Goal: Task Accomplishment & Management: Manage account settings

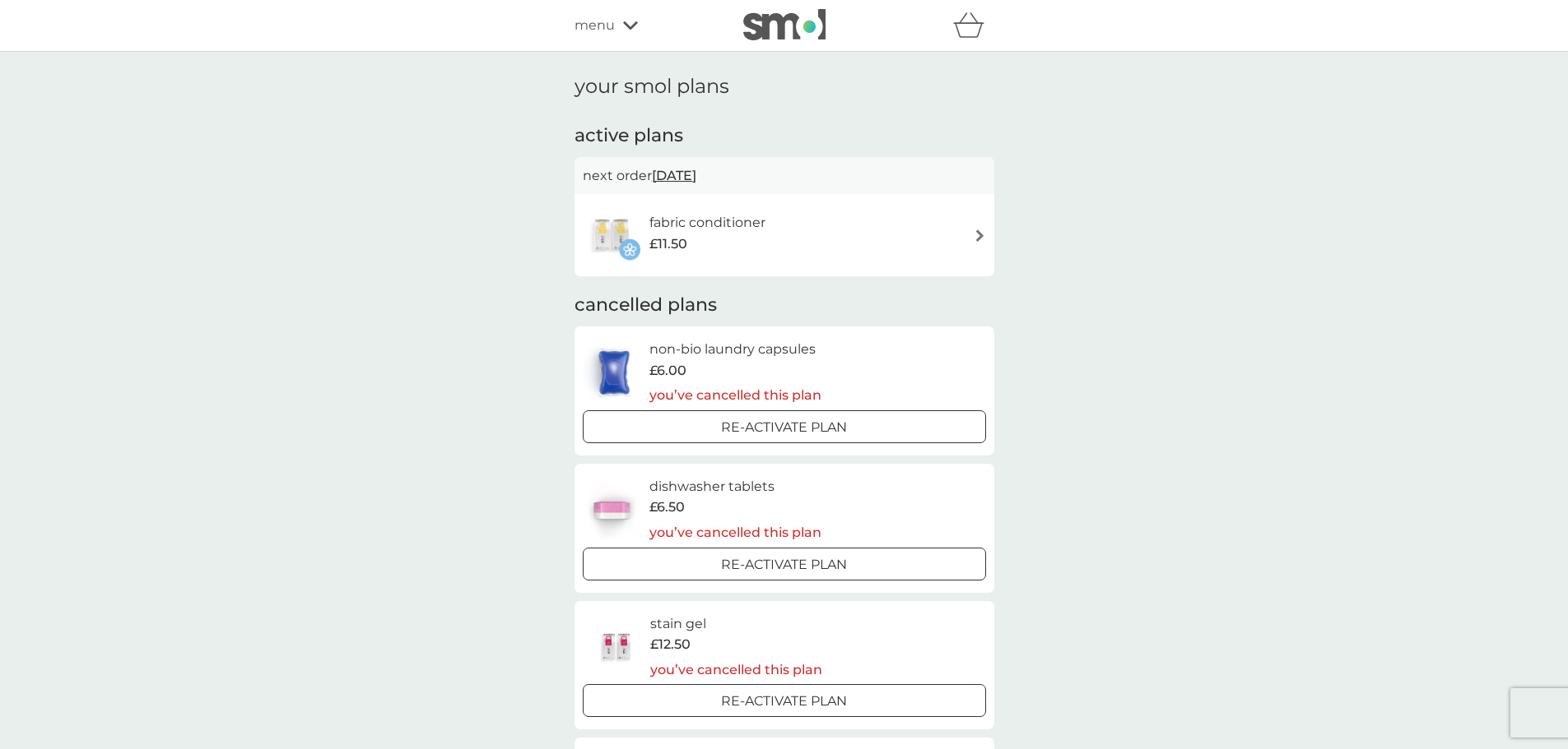
click at [946, 237] on div "fabric conditioner £11.50" at bounding box center [784, 236] width 403 height 58
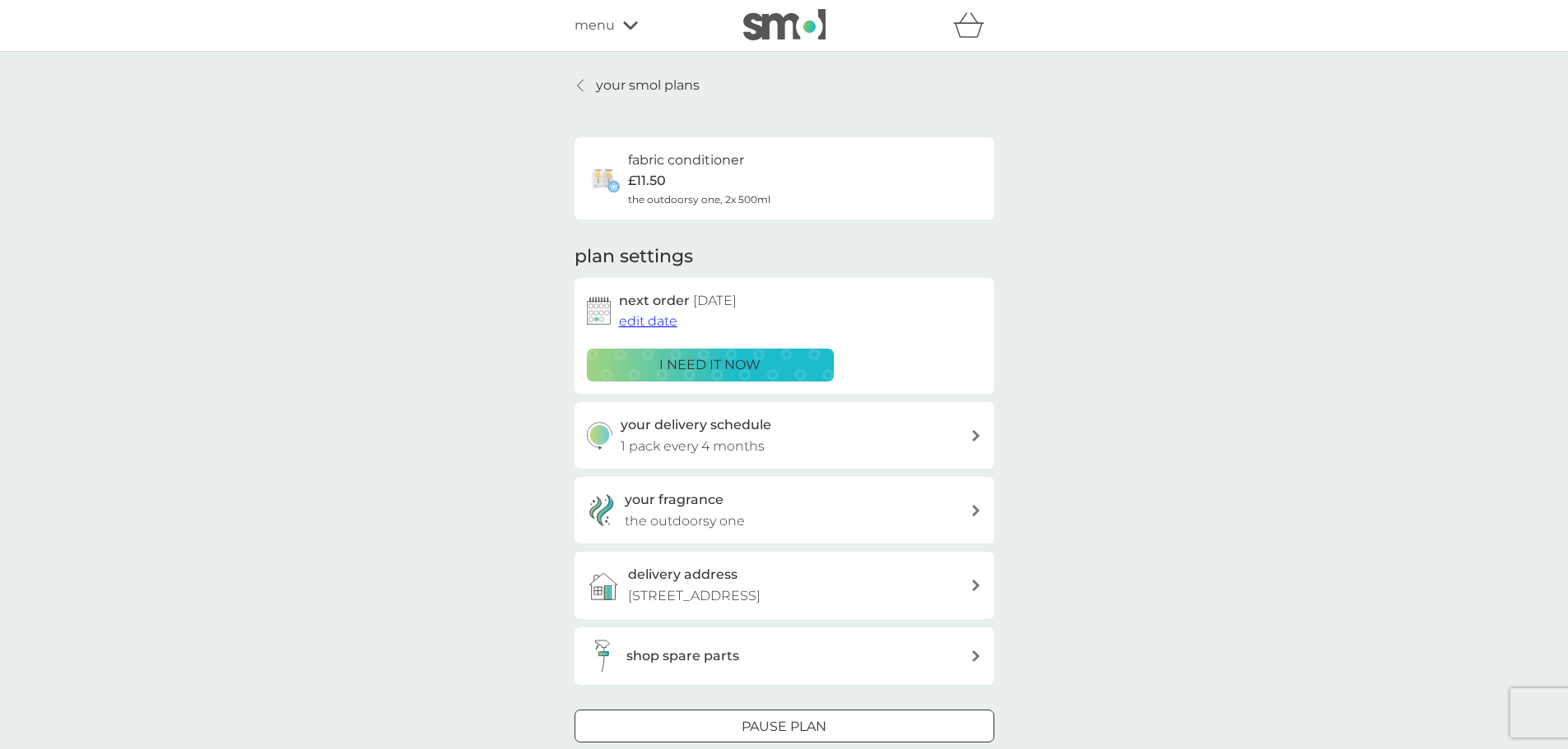
click at [657, 322] on span "edit date" at bounding box center [647, 321] width 59 height 15
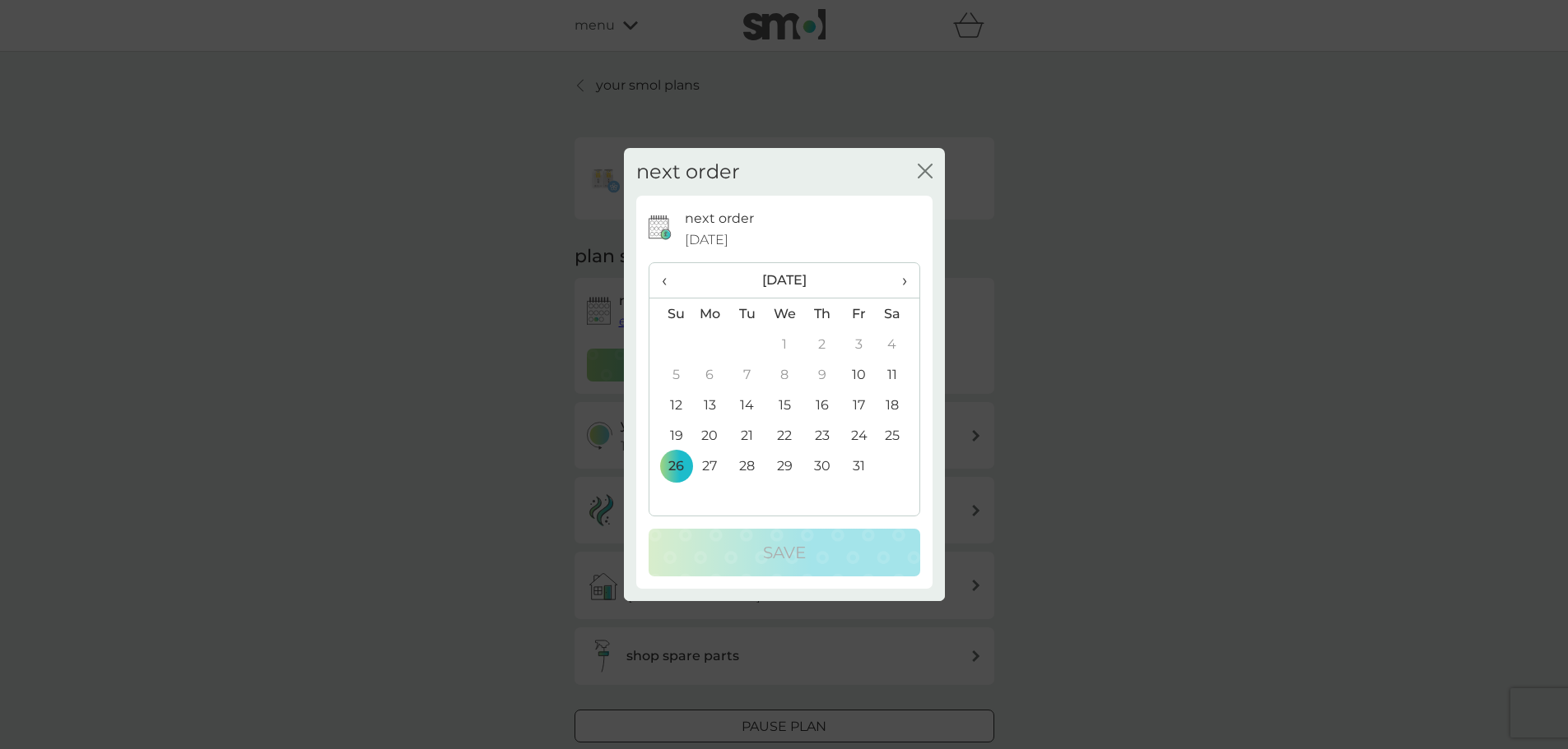
click at [902, 281] on span "›" at bounding box center [898, 281] width 16 height 35
click at [783, 463] on td "26" at bounding box center [784, 466] width 38 height 31
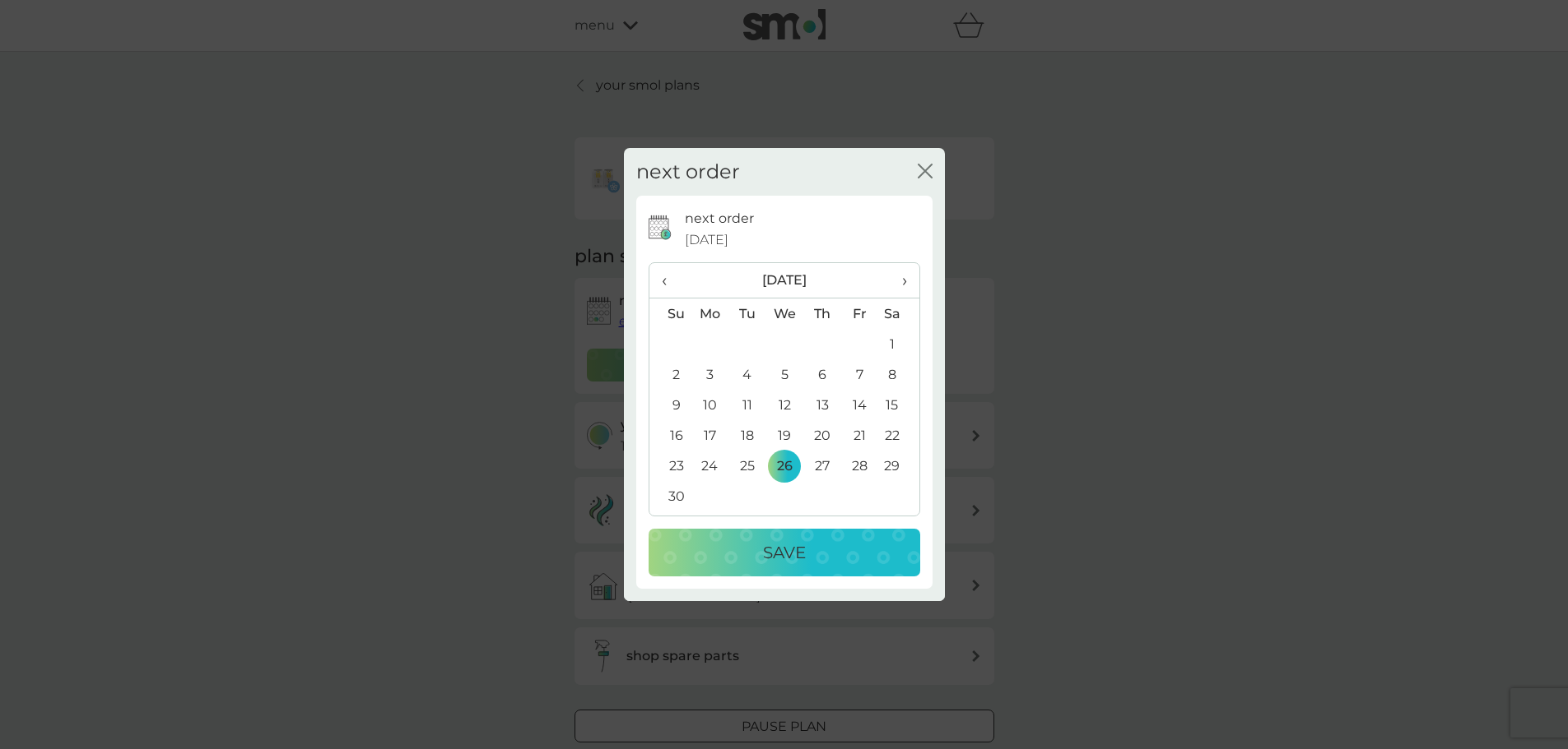
click at [799, 547] on p "Save" at bounding box center [784, 552] width 42 height 26
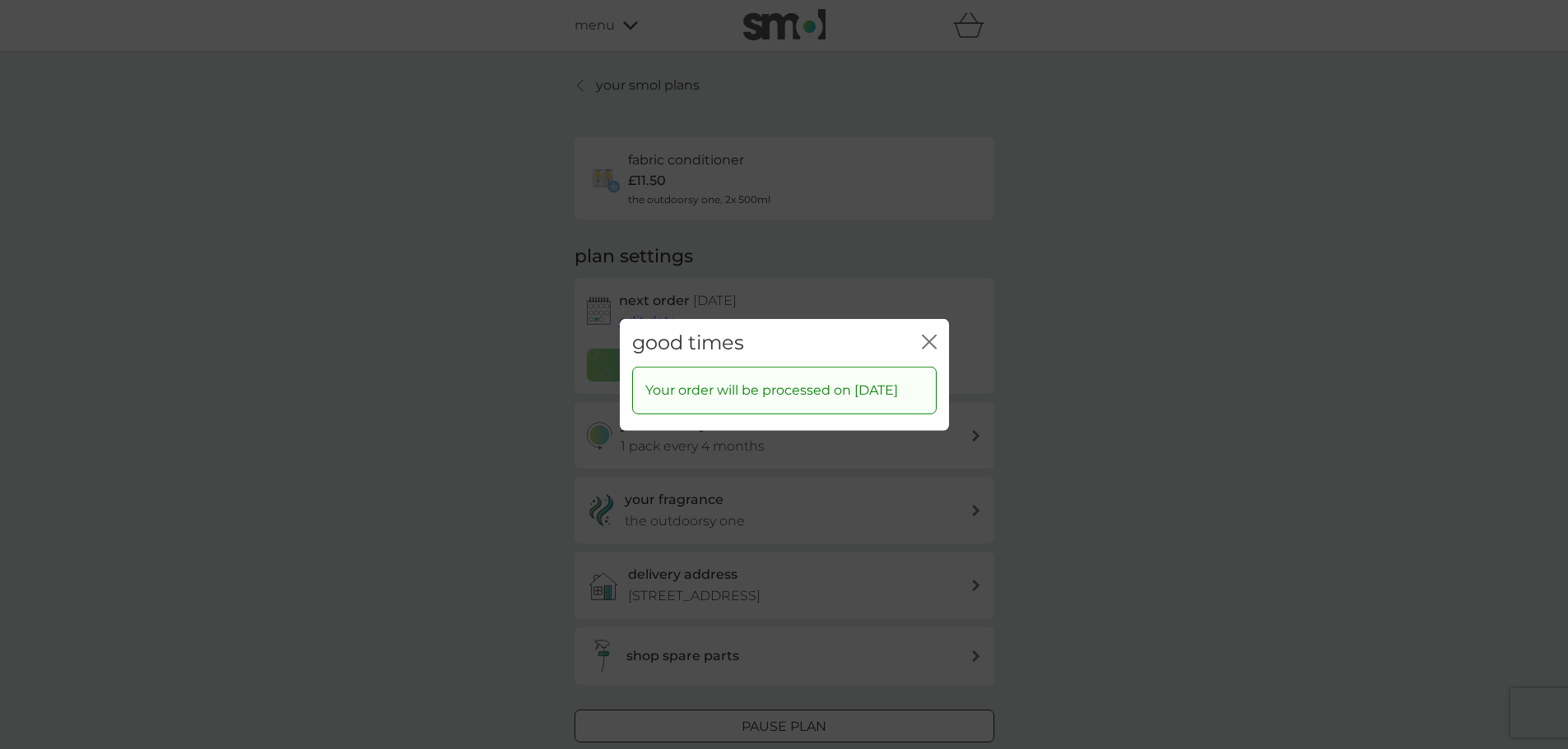
click at [931, 335] on icon "close" at bounding box center [932, 341] width 7 height 13
